Goal: Task Accomplishment & Management: Manage account settings

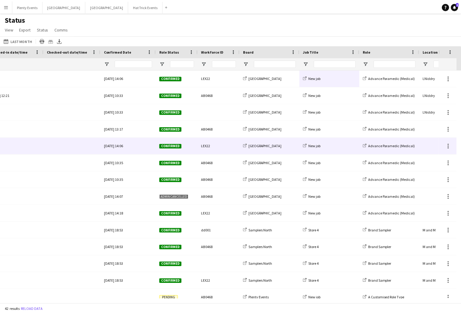
scroll to position [0, 262]
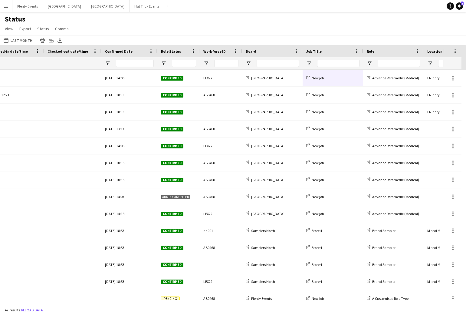
click at [5, 7] on app-icon "Menu" at bounding box center [6, 6] width 5 height 5
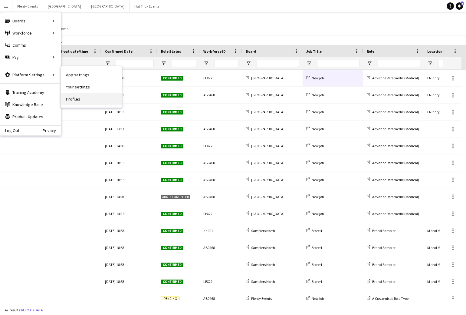
click at [79, 99] on link "Profiles" at bounding box center [91, 99] width 61 height 12
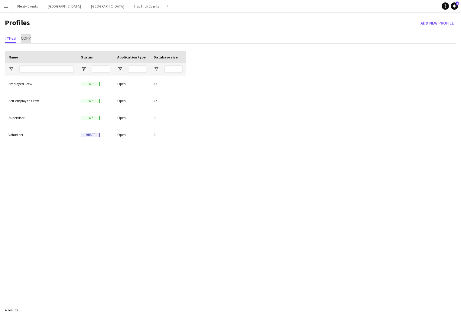
click at [26, 38] on span "Copy" at bounding box center [26, 38] width 10 height 4
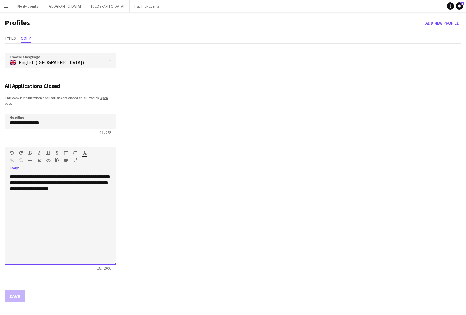
click at [21, 178] on div "**********" at bounding box center [60, 219] width 111 height 91
click at [11, 176] on div "**********" at bounding box center [60, 219] width 111 height 91
drag, startPoint x: 11, startPoint y: 176, endPoint x: 71, endPoint y: 194, distance: 63.0
click at [71, 194] on div "**********" at bounding box center [60, 219] width 111 height 91
click at [62, 206] on div "**********" at bounding box center [60, 219] width 111 height 91
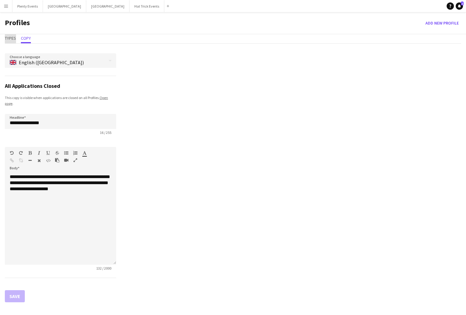
click at [13, 38] on span "Types" at bounding box center [10, 38] width 11 height 4
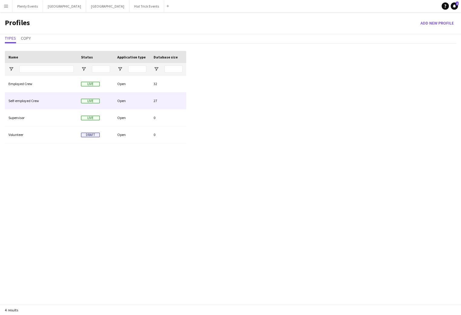
click at [143, 99] on div "Open" at bounding box center [132, 100] width 36 height 17
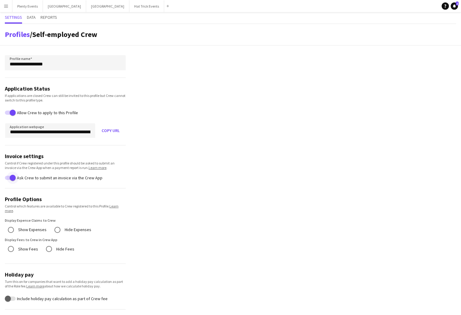
click at [8, 178] on span "button" at bounding box center [13, 177] width 12 height 12
click at [11, 178] on span "button" at bounding box center [8, 177] width 12 height 12
click at [32, 18] on span "Data" at bounding box center [31, 17] width 9 height 4
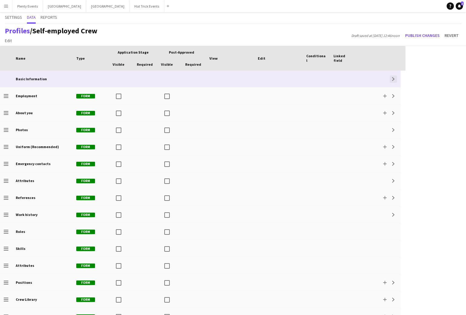
click at [394, 80] on app-icon "Expand" at bounding box center [393, 79] width 4 height 4
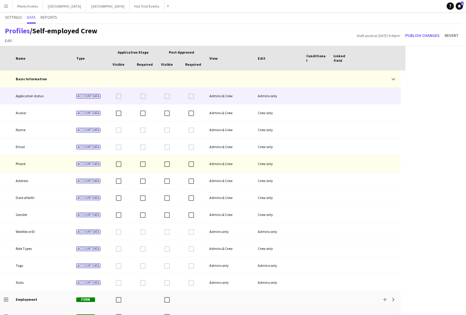
click at [325, 92] on div at bounding box center [316, 95] width 27 height 17
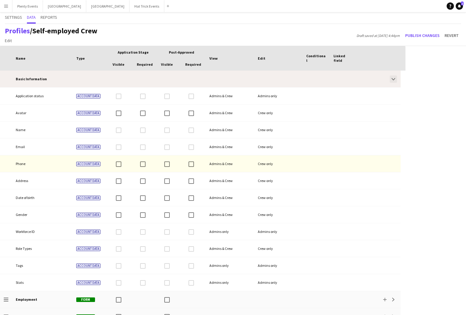
click at [394, 81] on button "Collapse" at bounding box center [393, 78] width 7 height 7
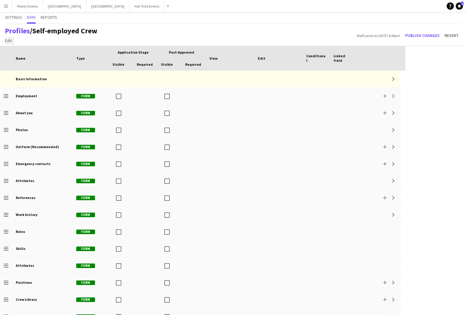
click at [10, 41] on span "Edit" at bounding box center [8, 40] width 7 height 5
click at [42, 40] on app-page-menu "Edit Add section" at bounding box center [49, 39] width 95 height 9
click at [8, 42] on span "Edit" at bounding box center [8, 40] width 7 height 5
click at [18, 55] on span "Add section" at bounding box center [19, 53] width 22 height 5
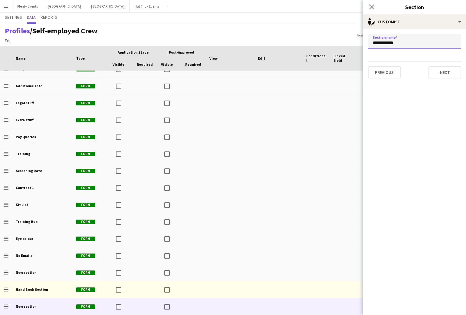
drag, startPoint x: 373, startPoint y: 43, endPoint x: 381, endPoint y: 44, distance: 7.9
click at [381, 44] on input "**********" at bounding box center [414, 41] width 93 height 15
type input "**********"
click at [444, 74] on button "Next" at bounding box center [444, 72] width 33 height 12
click at [444, 41] on div at bounding box center [455, 41] width 12 height 12
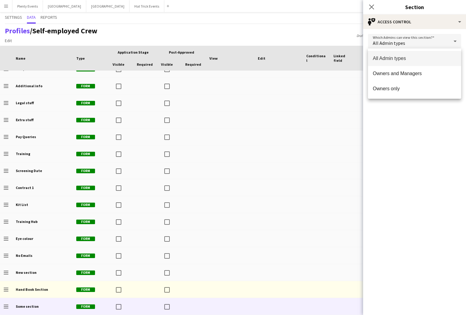
click at [444, 42] on div at bounding box center [233, 157] width 466 height 315
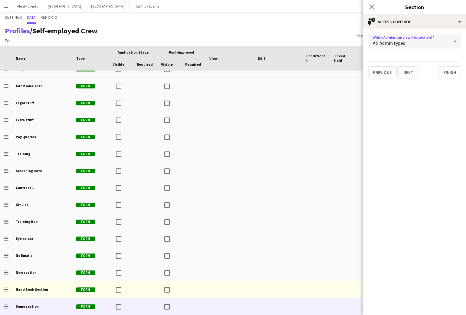
click at [444, 42] on div "All Admin types" at bounding box center [408, 41] width 81 height 15
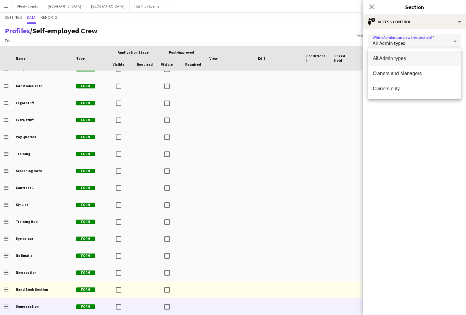
click at [443, 43] on div at bounding box center [233, 157] width 466 height 315
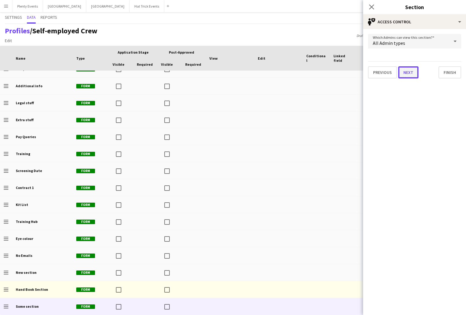
click at [411, 73] on button "Next" at bounding box center [408, 72] width 20 height 12
click at [444, 71] on button "Next" at bounding box center [444, 72] width 33 height 12
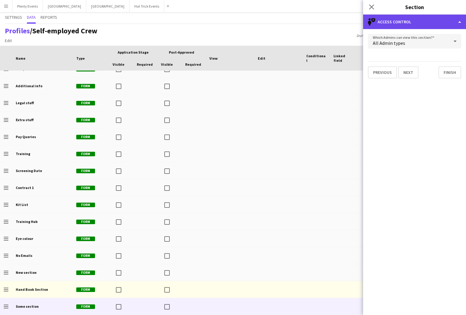
click at [437, 24] on div "single-neutral-shield Access control" at bounding box center [414, 22] width 103 height 15
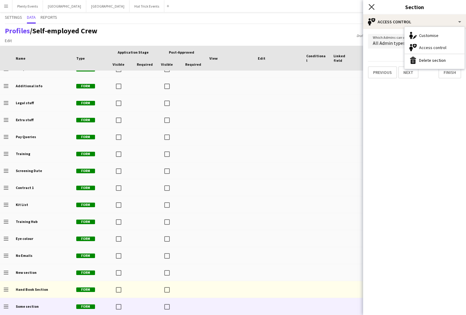
click at [372, 7] on icon at bounding box center [371, 7] width 6 height 6
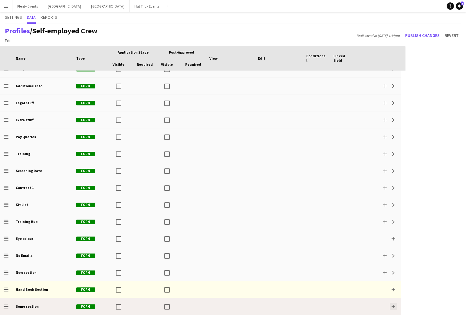
click at [392, 217] on app-icon "Add" at bounding box center [393, 306] width 4 height 4
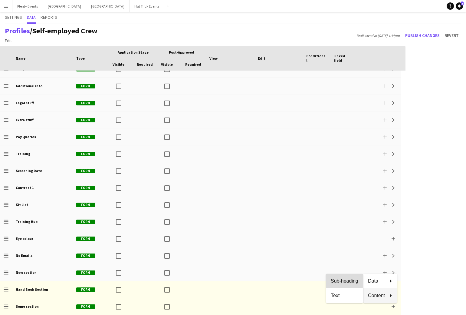
click at [347, 217] on span "Sub-heading" at bounding box center [345, 280] width 28 height 5
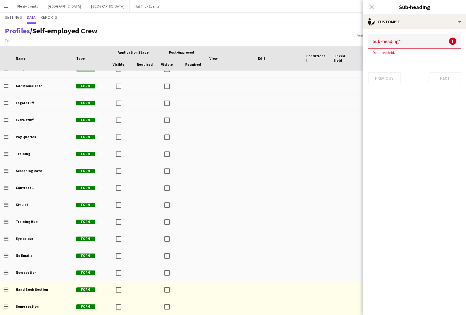
click at [382, 40] on input at bounding box center [414, 41] width 93 height 15
type input "**********"
click at [444, 75] on button "Next" at bounding box center [444, 72] width 33 height 12
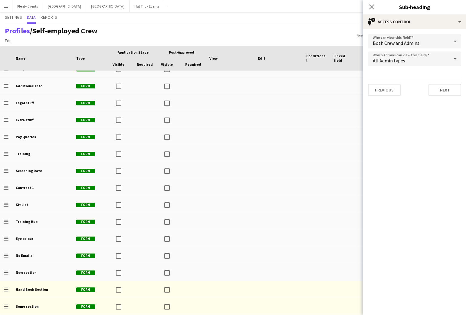
click at [444, 42] on div at bounding box center [455, 41] width 12 height 12
click at [444, 41] on div at bounding box center [233, 157] width 466 height 315
click at [436, 57] on div "All Admin types" at bounding box center [408, 58] width 81 height 15
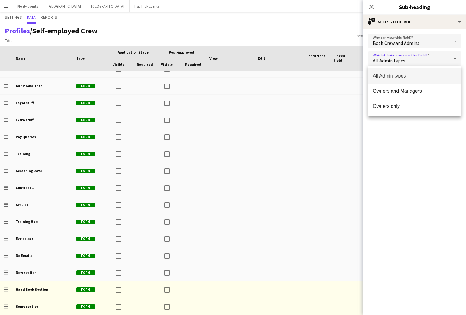
click at [436, 57] on div at bounding box center [233, 157] width 466 height 315
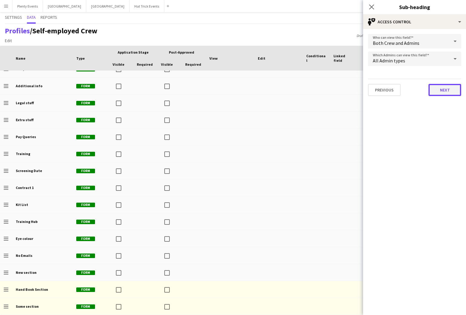
click at [441, 86] on button "Next" at bounding box center [444, 90] width 33 height 12
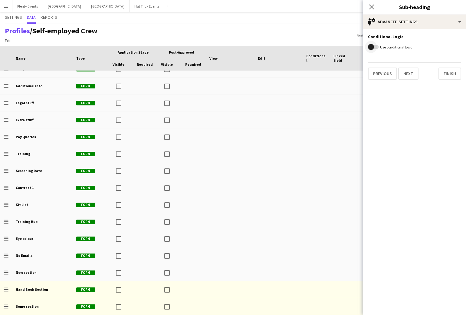
click at [376, 46] on span "button" at bounding box center [371, 47] width 12 height 12
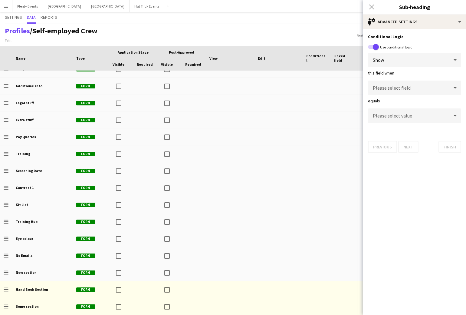
click at [373, 7] on div "Close pop-in" at bounding box center [371, 7] width 17 height 14
click at [371, 48] on span "button" at bounding box center [376, 47] width 12 height 12
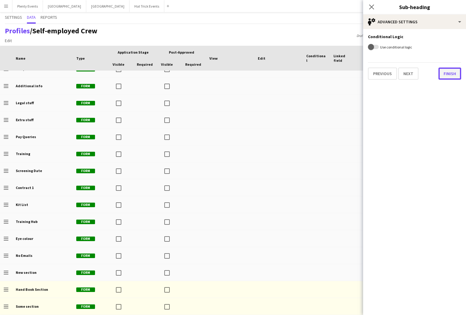
click at [444, 71] on button "Finish" at bounding box center [449, 73] width 23 height 12
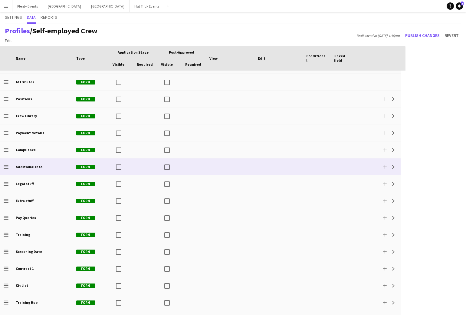
scroll to position [181, 0]
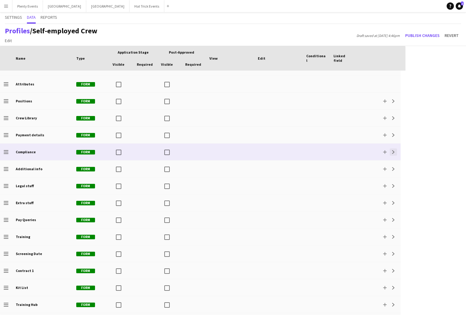
click at [394, 152] on app-icon "Expand" at bounding box center [393, 152] width 4 height 4
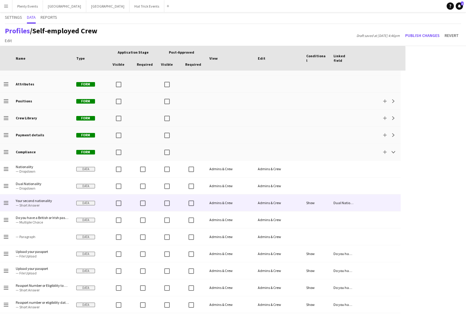
click at [293, 201] on div "Admins & Crew" at bounding box center [278, 202] width 48 height 17
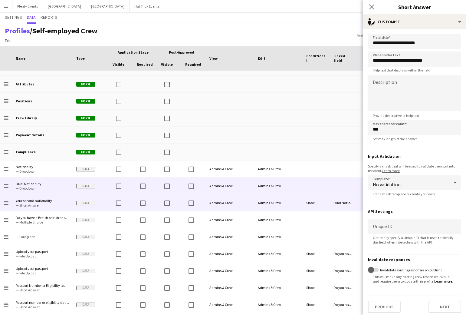
click at [52, 186] on span "— Dropdown" at bounding box center [42, 188] width 53 height 5
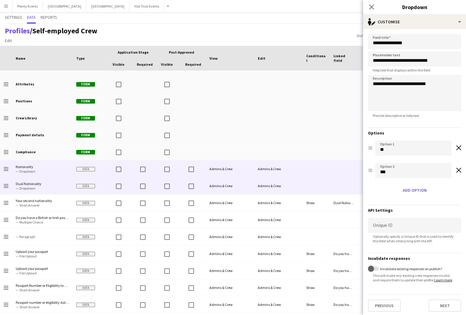
click at [310, 171] on div at bounding box center [316, 168] width 27 height 17
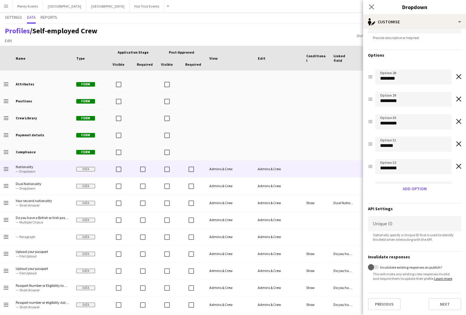
scroll to position [601, 0]
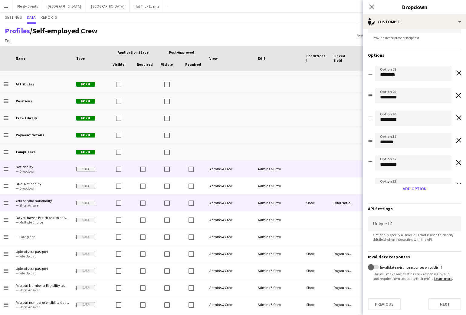
click at [302, 203] on div "Admins & Crew" at bounding box center [278, 202] width 48 height 17
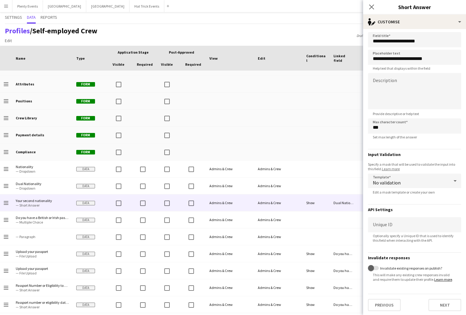
scroll to position [0, 0]
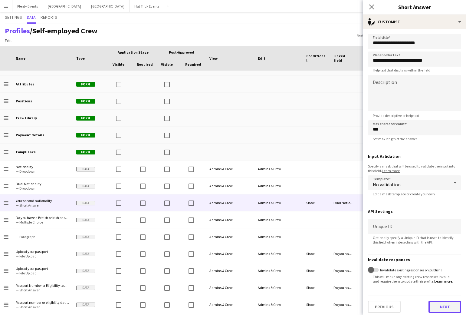
click at [440, 217] on button "Next" at bounding box center [444, 306] width 33 height 12
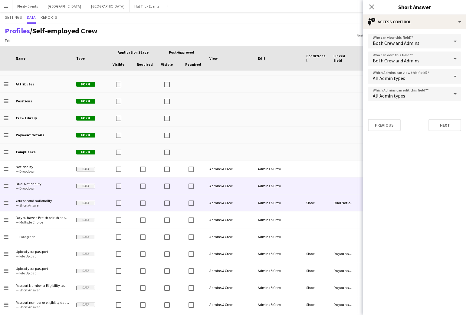
click at [307, 185] on div at bounding box center [316, 185] width 27 height 17
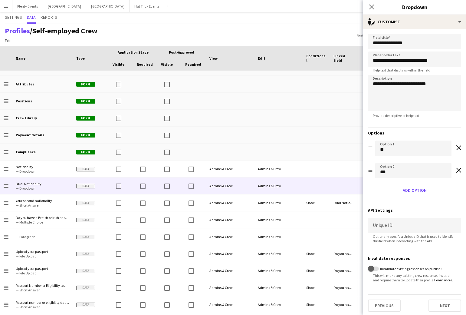
scroll to position [6, 0]
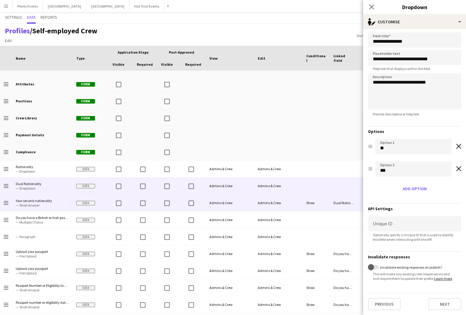
click at [322, 203] on div "Show" at bounding box center [316, 202] width 27 height 17
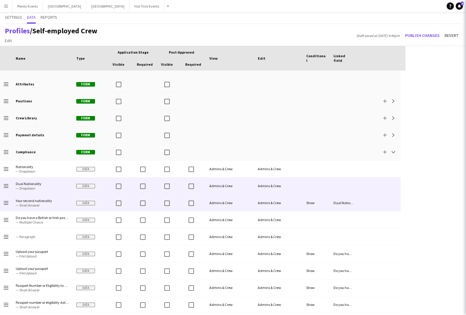
scroll to position [0, 0]
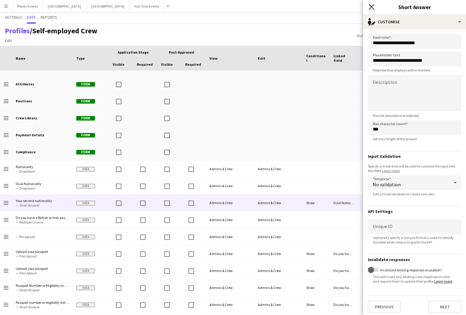
click at [372, 8] on icon "Close pop-in" at bounding box center [371, 7] width 6 height 6
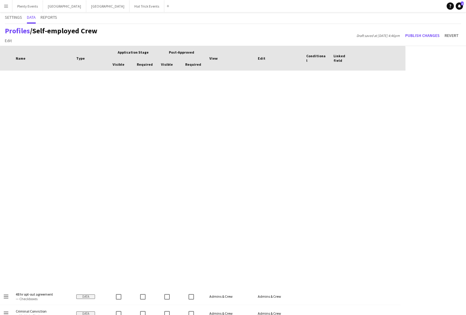
scroll to position [976, 0]
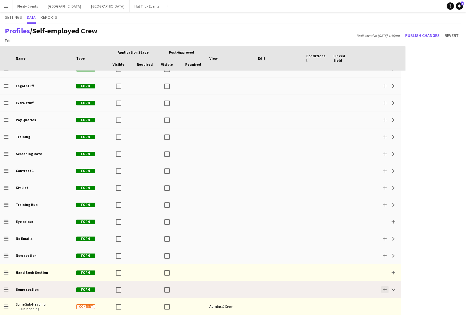
click at [385, 217] on app-icon "Add" at bounding box center [385, 289] width 4 height 4
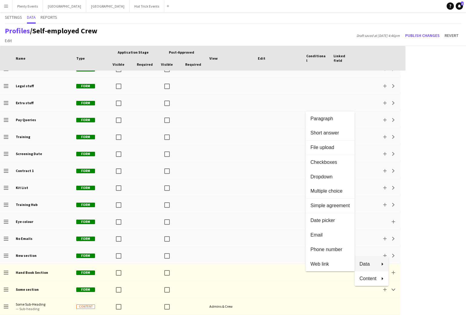
click at [271, 217] on div at bounding box center [233, 157] width 466 height 315
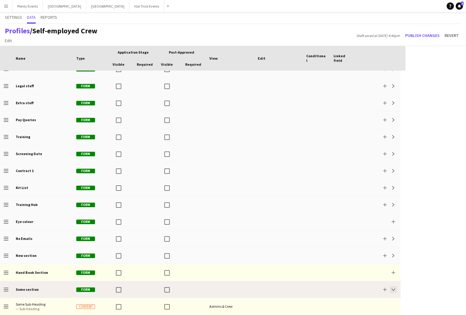
click at [393, 217] on app-icon "Collapse" at bounding box center [393, 289] width 4 height 4
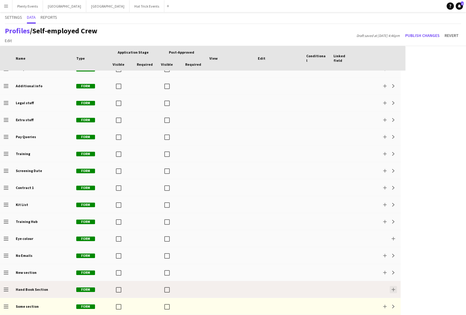
scroll to position [959, 0]
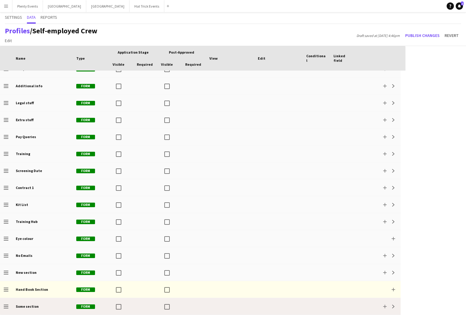
click at [363, 217] on div "Add Expand" at bounding box center [379, 306] width 44 height 17
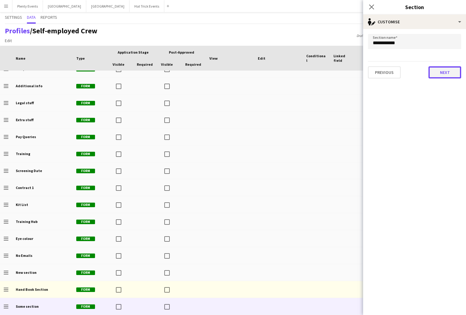
click at [444, 73] on button "Next" at bounding box center [444, 72] width 33 height 12
click at [444, 71] on button "Finish" at bounding box center [449, 72] width 23 height 12
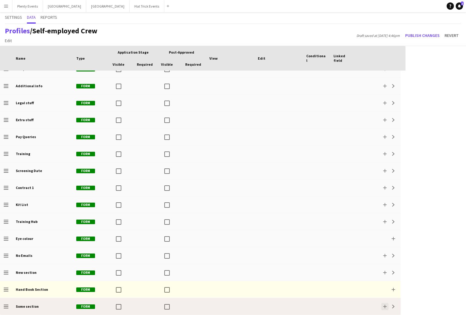
click at [384, 217] on app-icon "Add" at bounding box center [385, 306] width 4 height 4
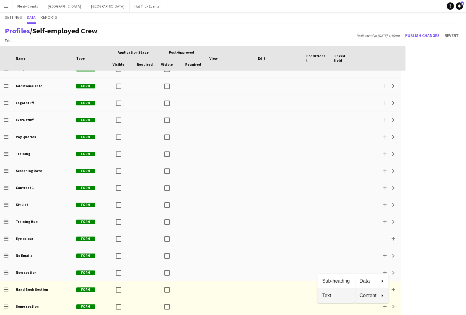
click at [344, 217] on button "Text" at bounding box center [335, 295] width 37 height 15
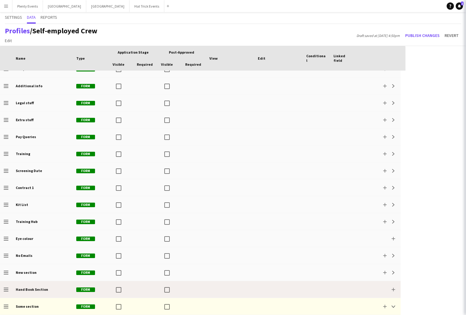
scroll to position [993, 0]
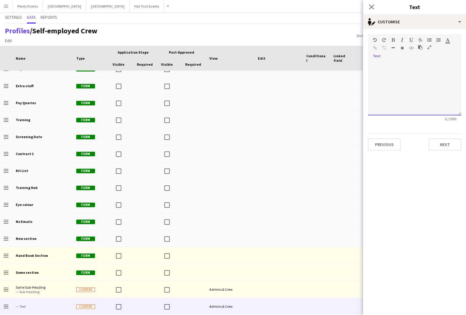
click at [387, 58] on div at bounding box center [414, 86] width 93 height 59
click at [440, 143] on button "Next" at bounding box center [444, 144] width 33 height 12
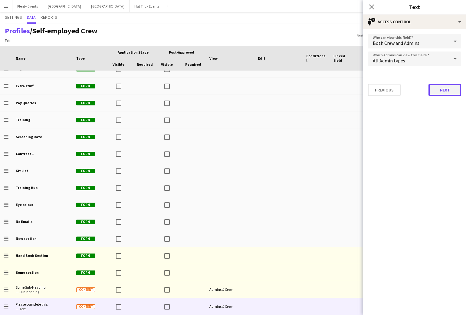
click at [443, 89] on button "Next" at bounding box center [444, 90] width 33 height 12
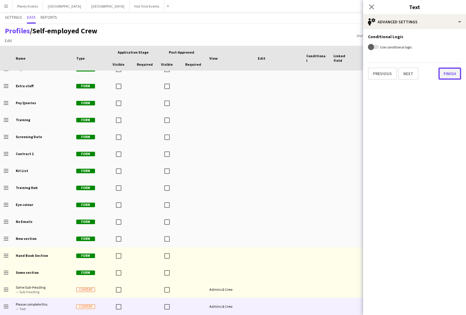
click at [444, 73] on button "Finish" at bounding box center [449, 73] width 23 height 12
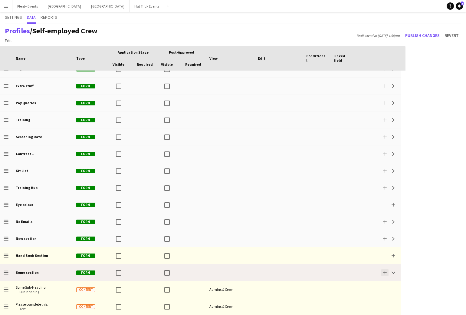
click at [385, 217] on app-icon "Add" at bounding box center [385, 272] width 4 height 4
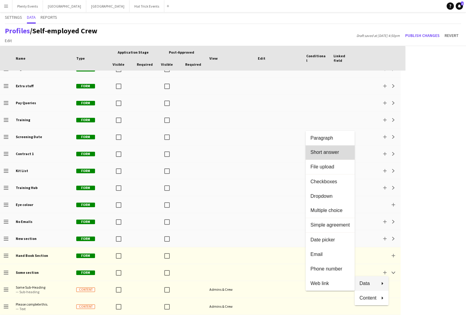
click at [330, 152] on span "Short answer" at bounding box center [329, 151] width 39 height 5
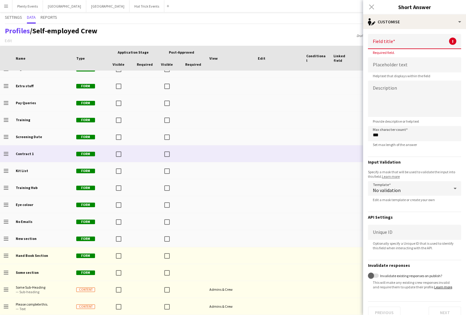
scroll to position [1010, 0]
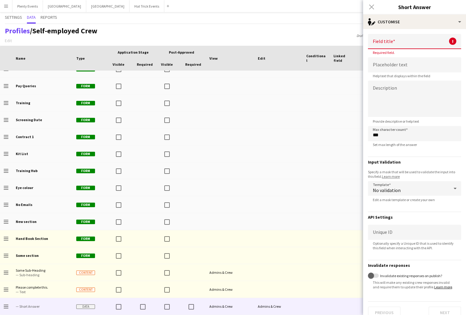
click at [391, 43] on input at bounding box center [414, 41] width 93 height 15
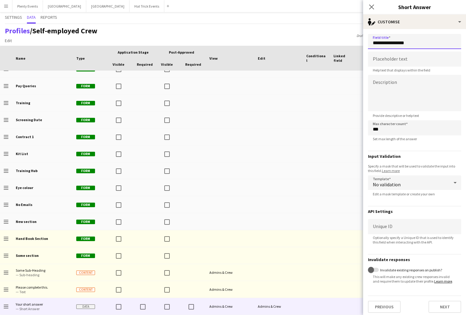
scroll to position [7, 0]
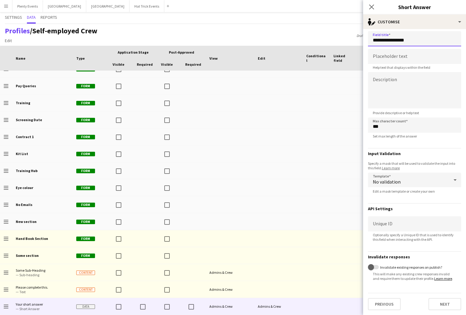
type input "**********"
click at [391, 77] on textarea at bounding box center [414, 90] width 93 height 36
click at [443, 217] on button "Next" at bounding box center [444, 304] width 33 height 12
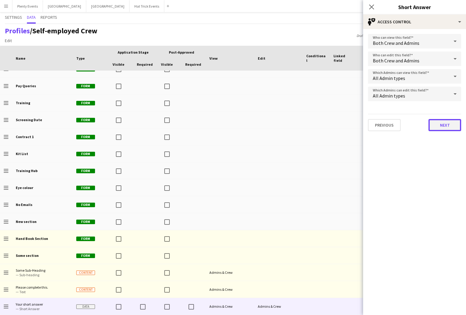
click at [443, 125] on button "Next" at bounding box center [444, 125] width 33 height 12
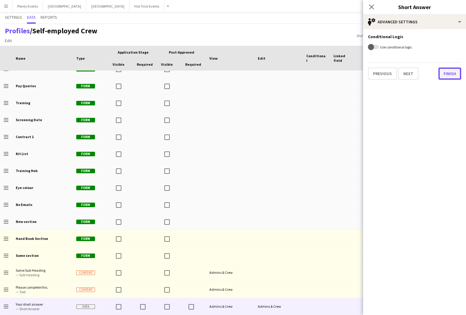
click at [444, 73] on button "Finish" at bounding box center [449, 73] width 23 height 12
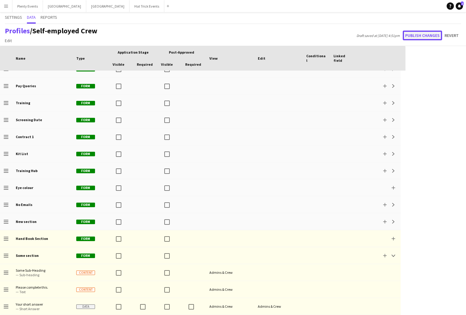
click at [421, 38] on button "Publish changes" at bounding box center [422, 36] width 39 height 10
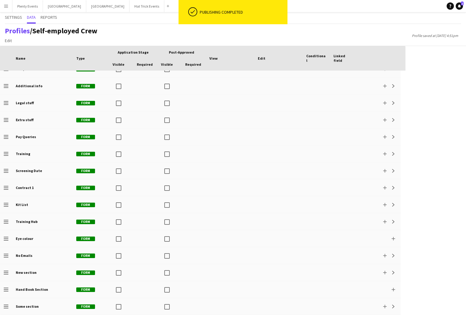
scroll to position [959, 0]
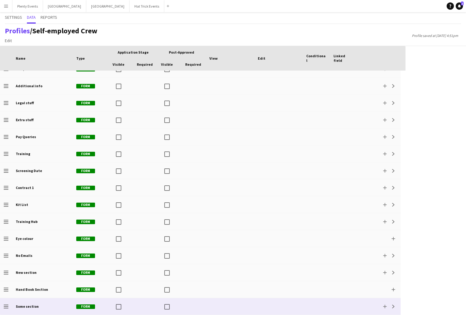
click at [347, 217] on div at bounding box center [343, 306] width 27 height 17
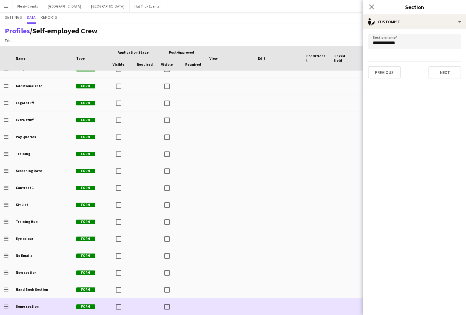
click at [328, 217] on div at bounding box center [316, 306] width 27 height 17
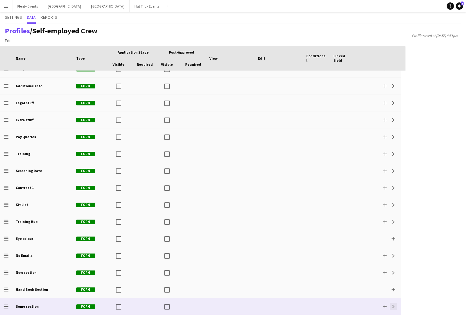
click at [393, 217] on app-icon "Expand" at bounding box center [393, 306] width 4 height 4
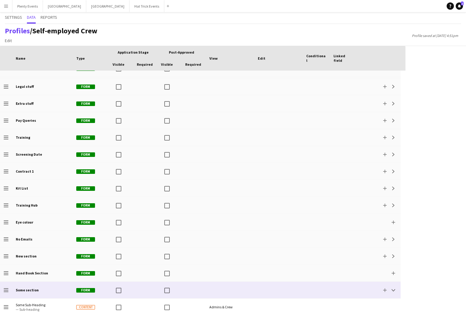
scroll to position [1010, 0]
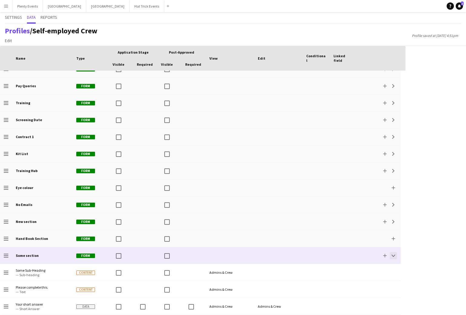
click at [393, 217] on button "Collapse" at bounding box center [393, 255] width 7 height 7
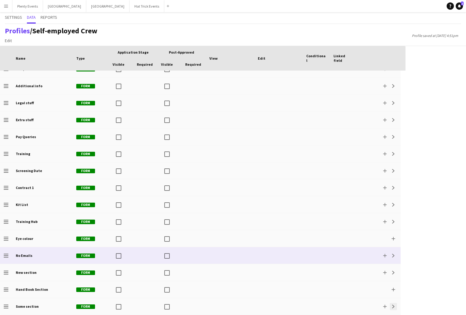
scroll to position [959, 0]
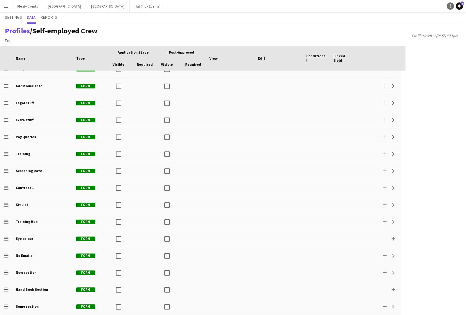
click at [444, 7] on icon at bounding box center [450, 6] width 2 height 3
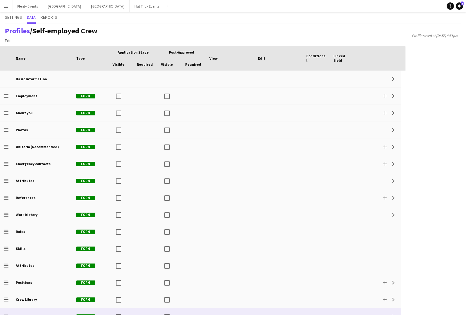
scroll to position [183, 0]
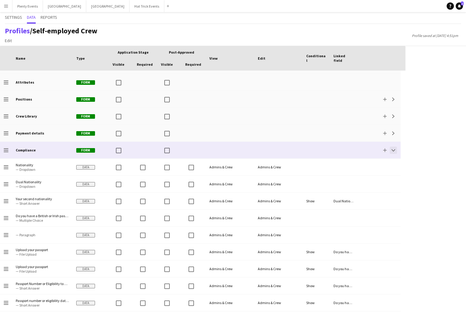
click at [394, 152] on button "Collapse" at bounding box center [393, 149] width 7 height 7
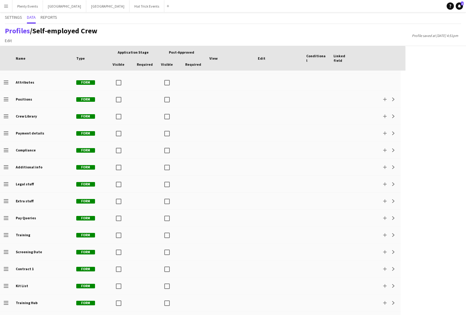
click at [6, 7] on app-icon "Menu" at bounding box center [6, 6] width 5 height 5
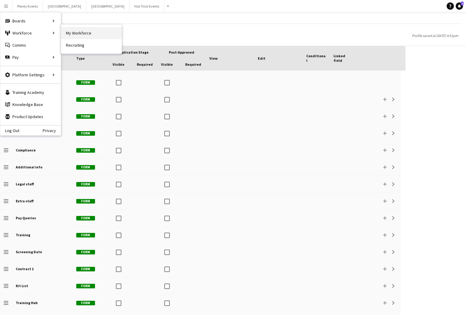
click at [76, 33] on link "My Workforce" at bounding box center [91, 33] width 61 height 12
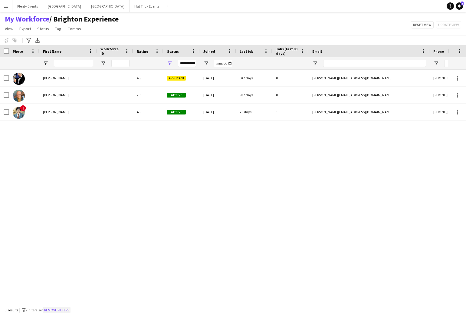
click at [61, 217] on button "Remove filters" at bounding box center [57, 309] width 28 height 7
type input "**********"
click at [43, 20] on link "My Workforce" at bounding box center [27, 19] width 44 height 9
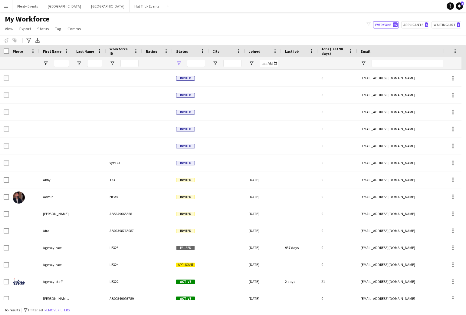
type input "**********"
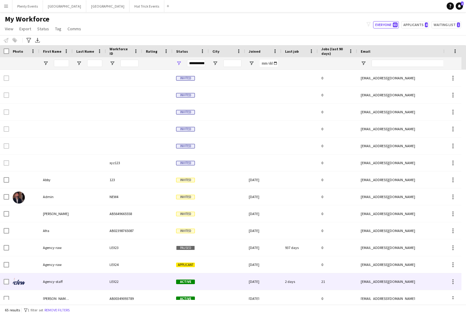
click at [152, 217] on div at bounding box center [157, 281] width 30 height 17
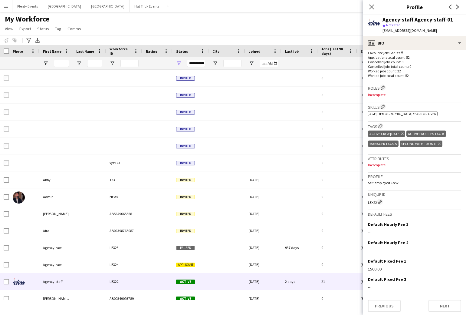
scroll to position [168, 0]
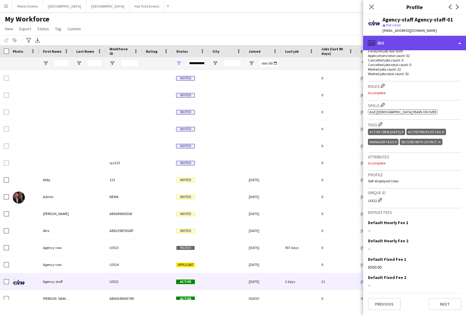
click at [434, 44] on div "profile Bio" at bounding box center [414, 43] width 103 height 15
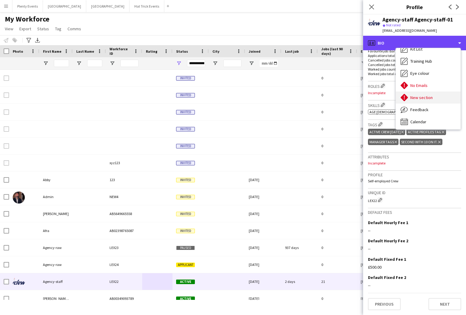
scroll to position [226, 0]
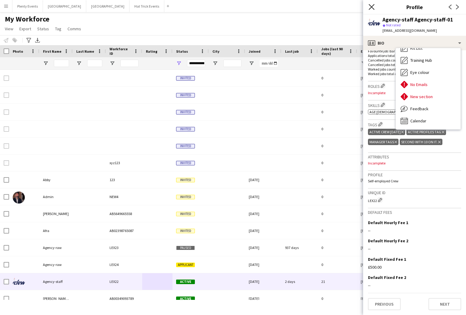
click at [373, 6] on icon "Close pop-in" at bounding box center [371, 7] width 6 height 6
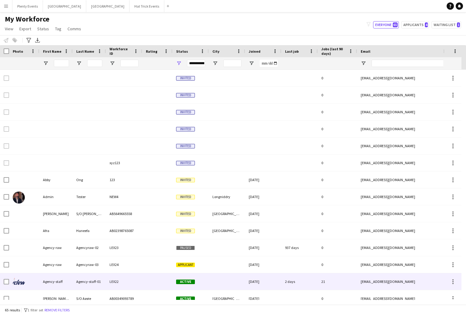
scroll to position [103, 0]
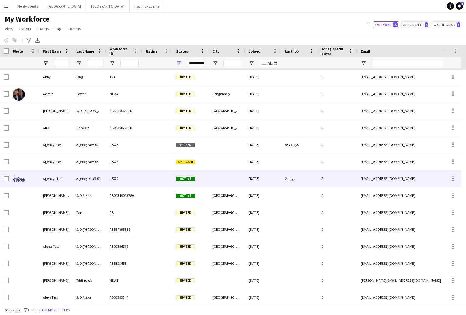
click at [234, 179] on div at bounding box center [227, 178] width 36 height 17
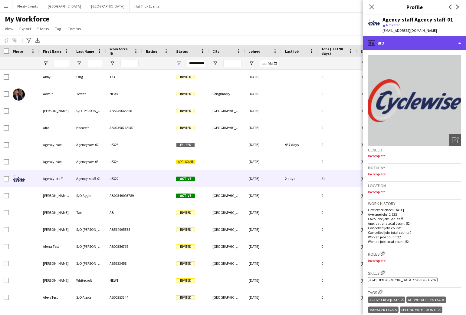
click at [439, 45] on div "profile Bio" at bounding box center [414, 43] width 103 height 15
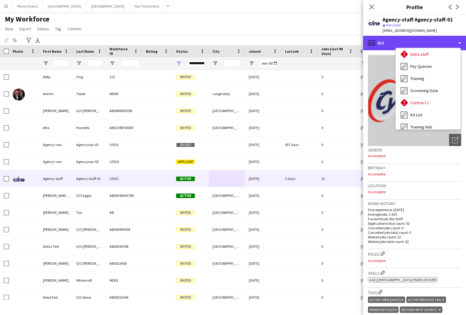
scroll to position [251, 0]
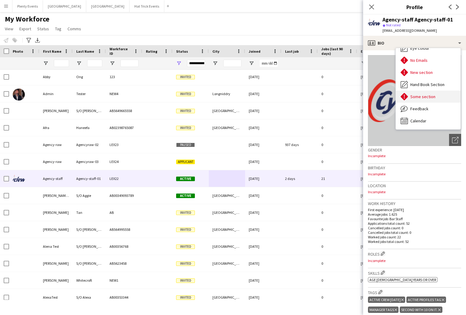
click at [421, 97] on span "Some section" at bounding box center [422, 96] width 25 height 5
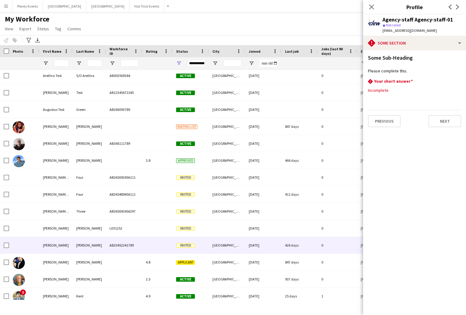
scroll to position [0, 0]
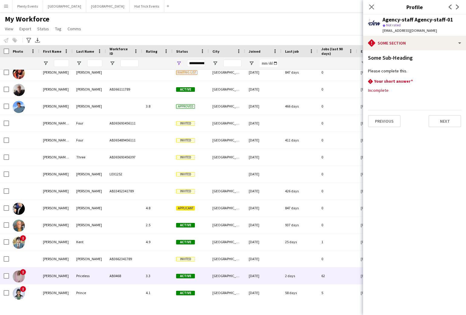
click at [233, 276] on div "[GEOGRAPHIC_DATA]" at bounding box center [227, 275] width 36 height 17
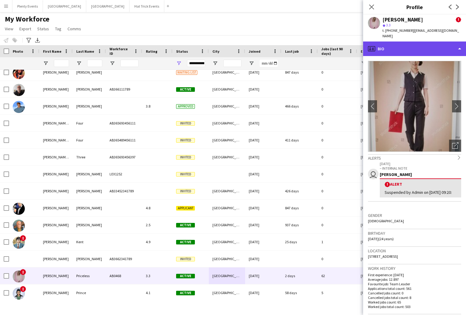
click at [431, 41] on div "profile Bio" at bounding box center [414, 48] width 103 height 15
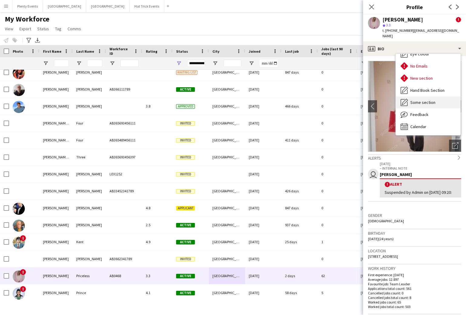
click at [434, 98] on div "Some section Some section" at bounding box center [428, 102] width 65 height 12
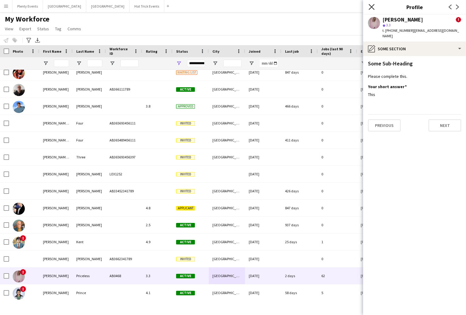
click at [372, 7] on icon at bounding box center [371, 7] width 6 height 6
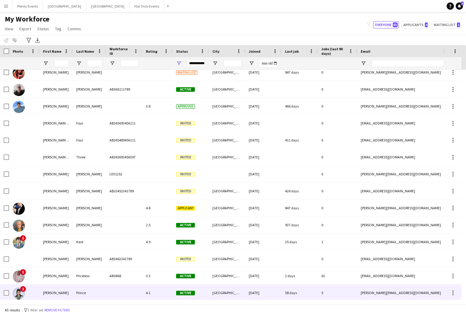
click at [133, 290] on div at bounding box center [124, 292] width 36 height 17
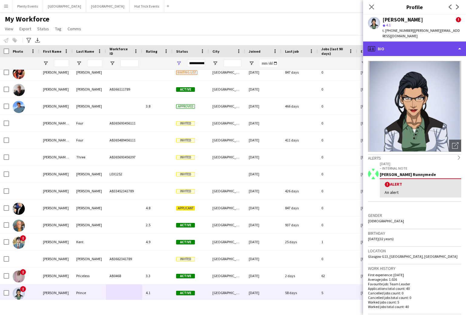
click at [438, 42] on div "profile Bio" at bounding box center [414, 48] width 103 height 15
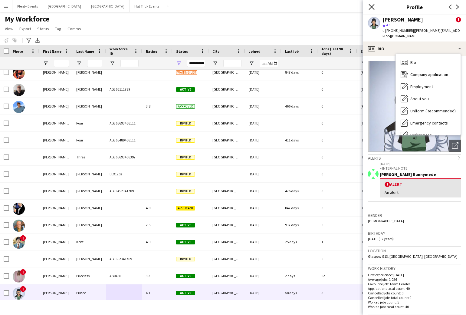
click at [370, 5] on icon at bounding box center [371, 7] width 6 height 6
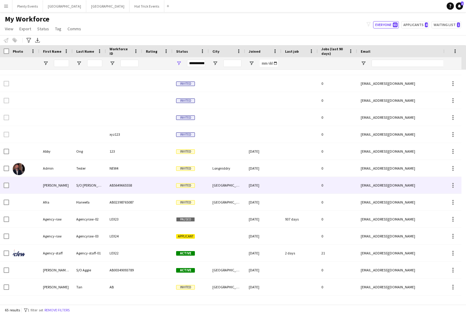
scroll to position [16, 0]
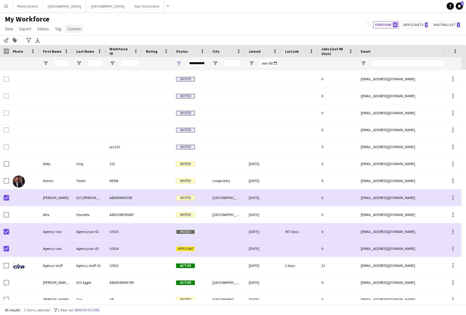
click at [73, 30] on span "Comms" at bounding box center [74, 28] width 14 height 5
click at [79, 41] on span "Send notification" at bounding box center [84, 41] width 31 height 5
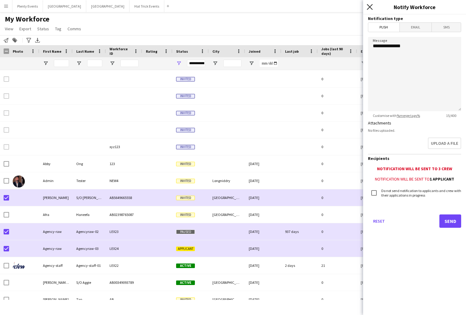
click at [369, 8] on icon at bounding box center [370, 7] width 6 height 6
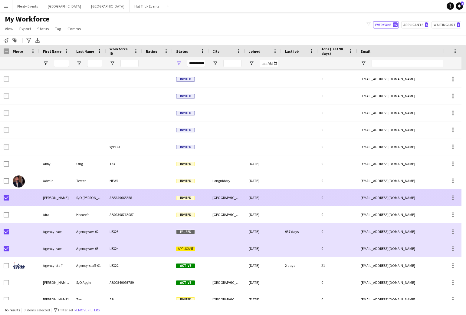
click at [144, 199] on div at bounding box center [157, 197] width 30 height 17
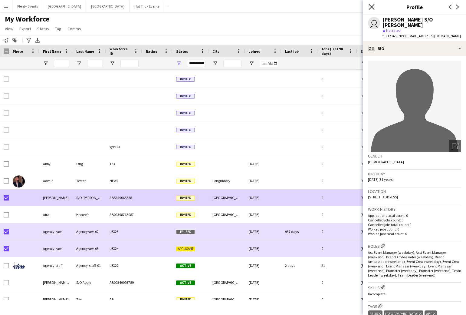
click at [371, 9] on icon "Close pop-in" at bounding box center [371, 7] width 6 height 6
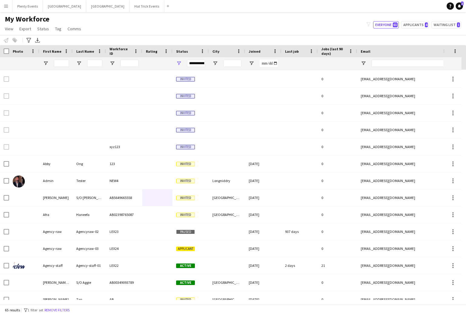
click at [8, 6] on app-icon "Menu" at bounding box center [6, 6] width 5 height 5
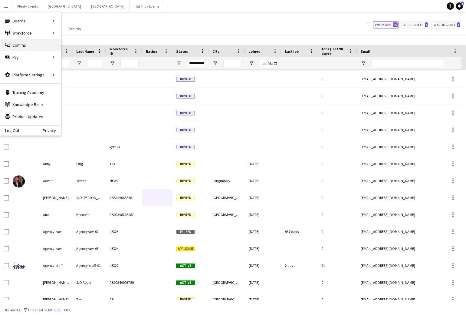
click at [29, 46] on link "Comms Comms" at bounding box center [30, 45] width 61 height 12
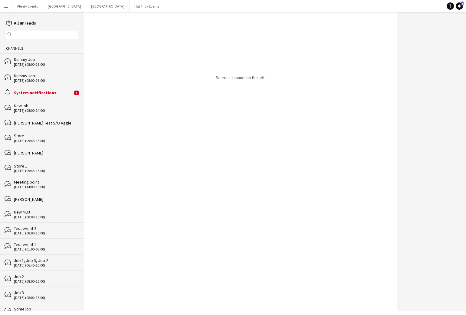
click at [50, 61] on div "Dummy Job" at bounding box center [46, 59] width 64 height 5
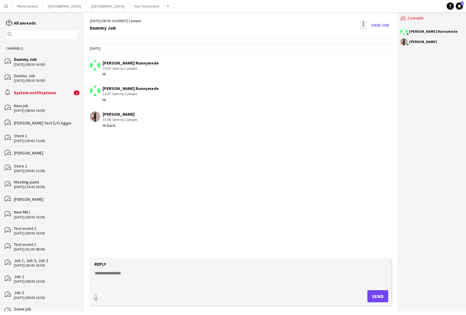
click at [363, 24] on div at bounding box center [363, 25] width 7 height 10
click at [363, 24] on div at bounding box center [233, 157] width 466 height 315
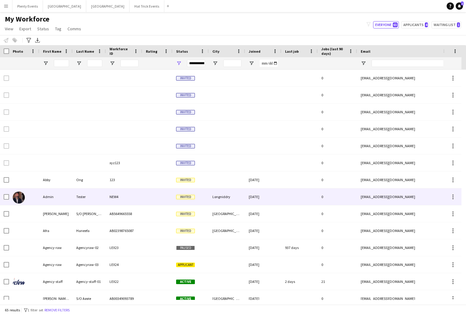
click at [64, 195] on div "Admin" at bounding box center [55, 196] width 33 height 17
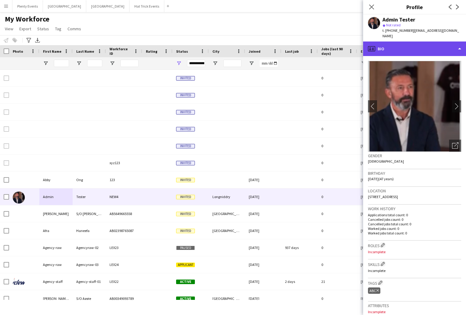
click at [418, 45] on div "profile Bio" at bounding box center [414, 48] width 103 height 15
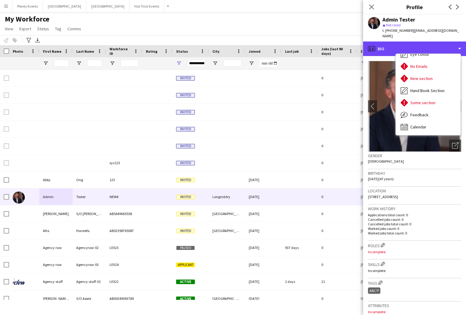
scroll to position [251, 0]
click at [372, 6] on icon "Close pop-in" at bounding box center [371, 7] width 6 height 6
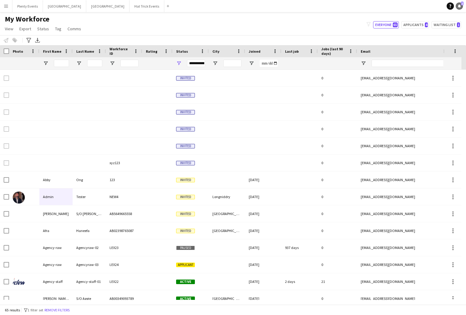
click at [457, 7] on icon "Notifications" at bounding box center [459, 6] width 4 height 4
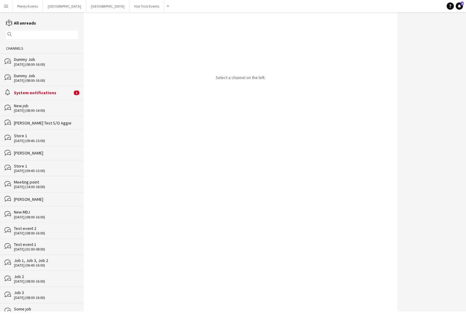
click at [64, 91] on div "System notifications" at bounding box center [43, 92] width 58 height 5
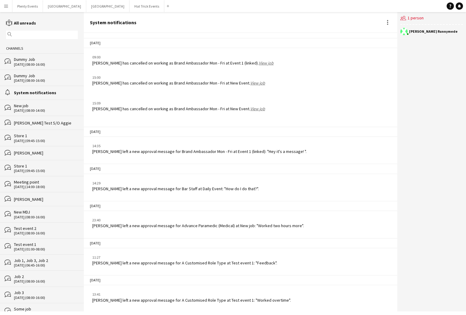
scroll to position [62, 0]
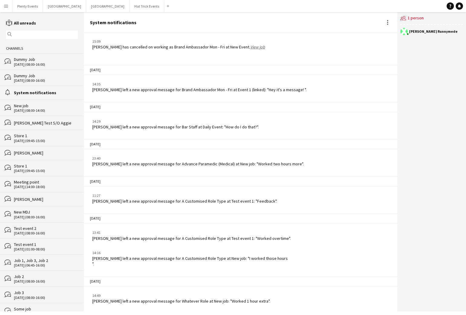
click at [5, 7] on app-icon "Menu" at bounding box center [6, 6] width 5 height 5
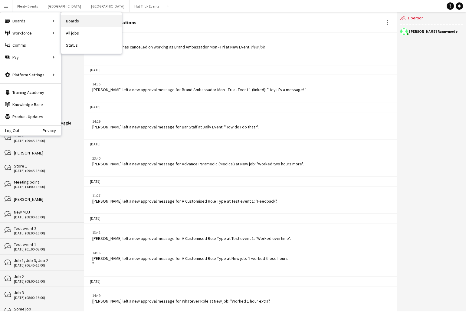
click at [77, 21] on link "Boards" at bounding box center [91, 21] width 61 height 12
